Goal: Task Accomplishment & Management: Manage account settings

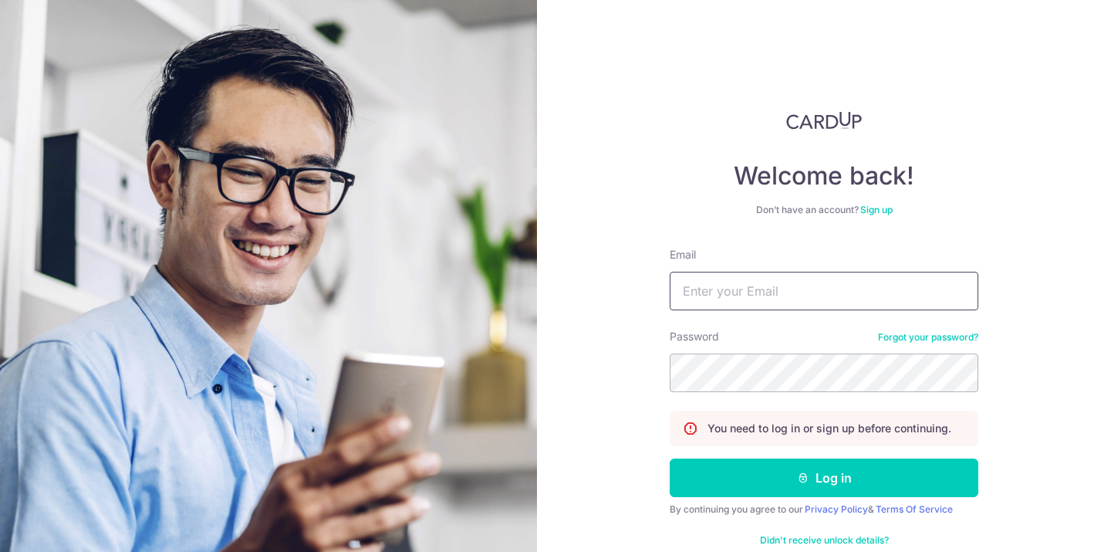
type input "[EMAIL_ADDRESS][DOMAIN_NAME]"
click at [822, 477] on button "Log in" at bounding box center [824, 477] width 309 height 39
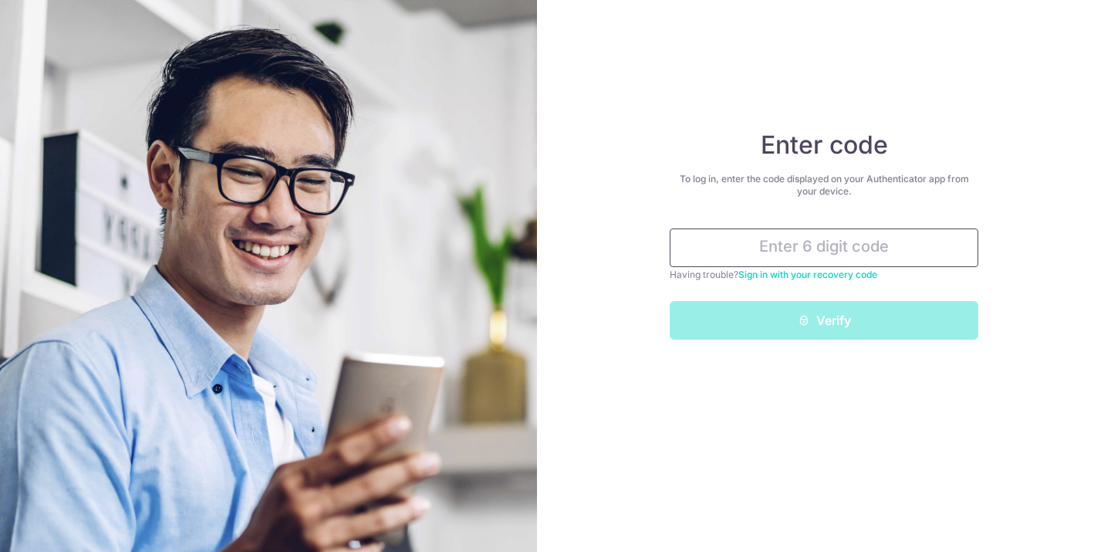
click at [825, 261] on input "text" at bounding box center [824, 247] width 309 height 39
type input "360534"
click at [824, 320] on button "Verify" at bounding box center [824, 320] width 309 height 39
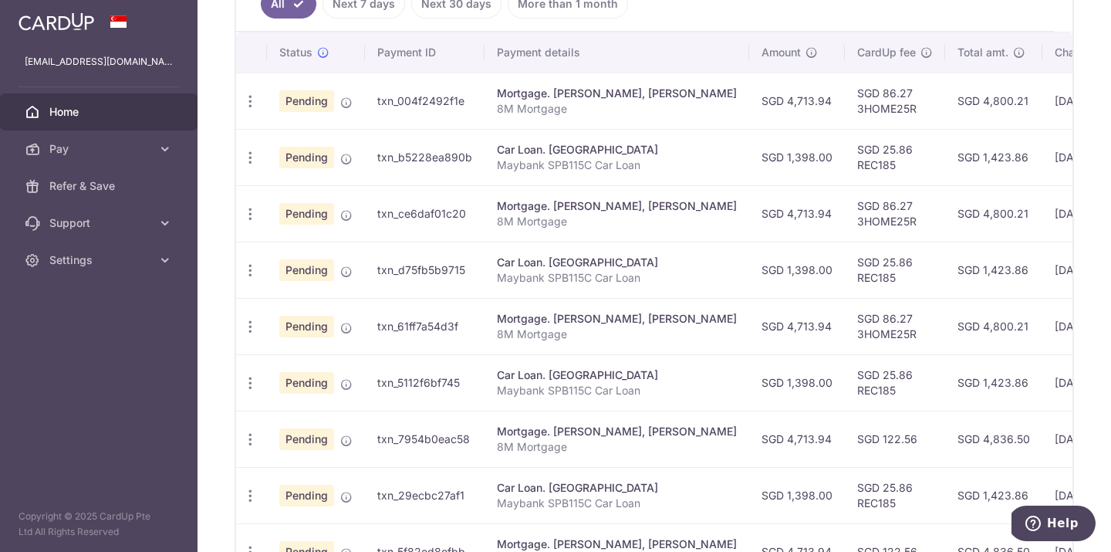
scroll to position [447, 0]
